Goal: Task Accomplishment & Management: Manage account settings

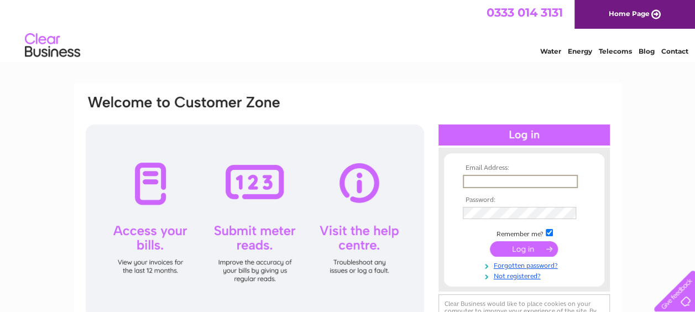
click at [472, 177] on input "text" at bounding box center [520, 181] width 115 height 13
type input "mcguinness130@googlemail.com"
click at [473, 206] on td at bounding box center [524, 213] width 128 height 18
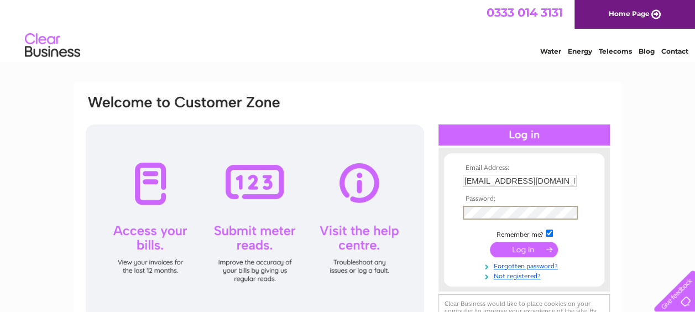
click at [526, 249] on input "submit" at bounding box center [524, 249] width 68 height 15
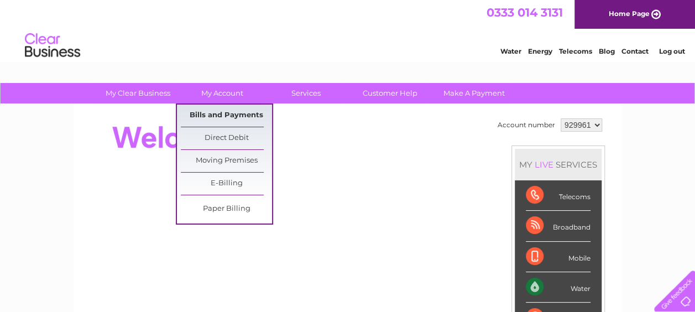
click at [231, 111] on link "Bills and Payments" at bounding box center [226, 116] width 91 height 22
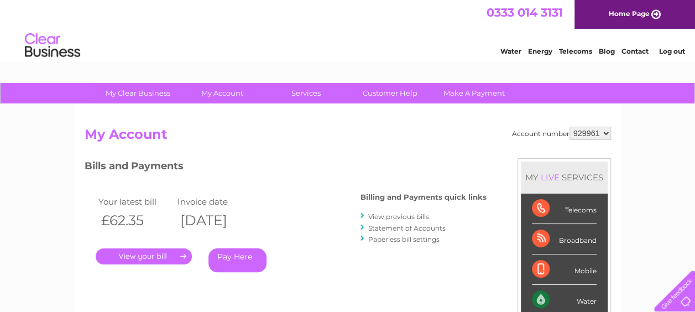
click at [142, 257] on link "." at bounding box center [144, 256] width 96 height 16
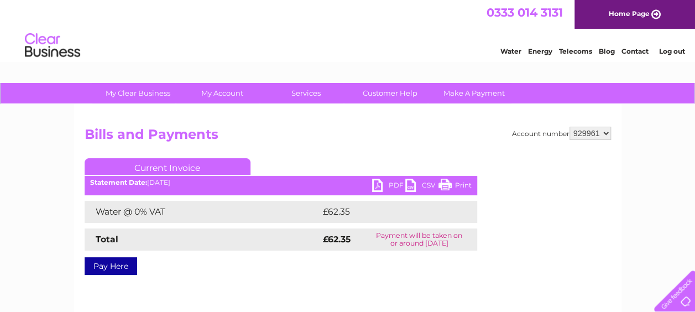
click at [378, 185] on link "PDF" at bounding box center [388, 187] width 33 height 16
click at [671, 51] on link "Log out" at bounding box center [672, 51] width 26 height 8
